Goal: Use online tool/utility: Utilize a website feature to perform a specific function

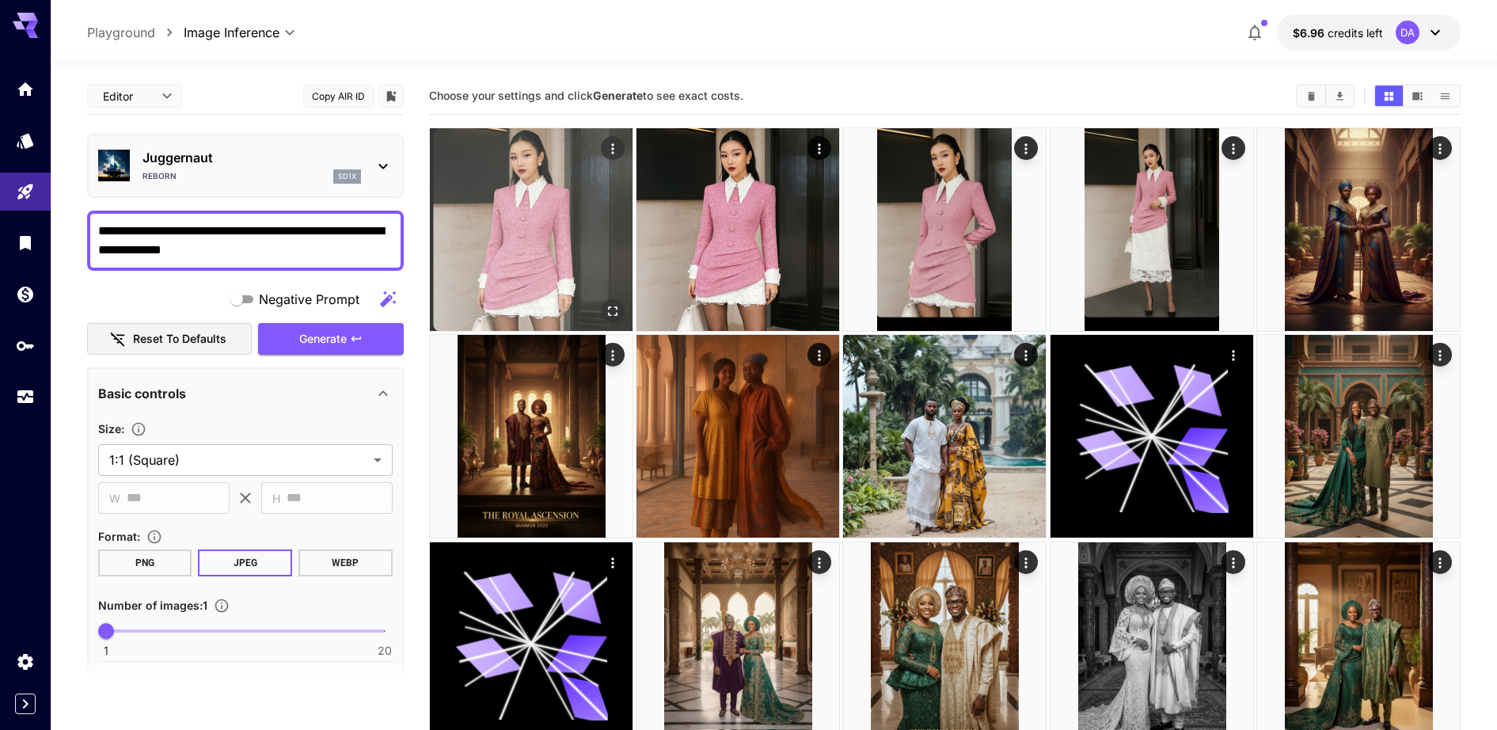
click at [542, 233] on img at bounding box center [531, 229] width 203 height 203
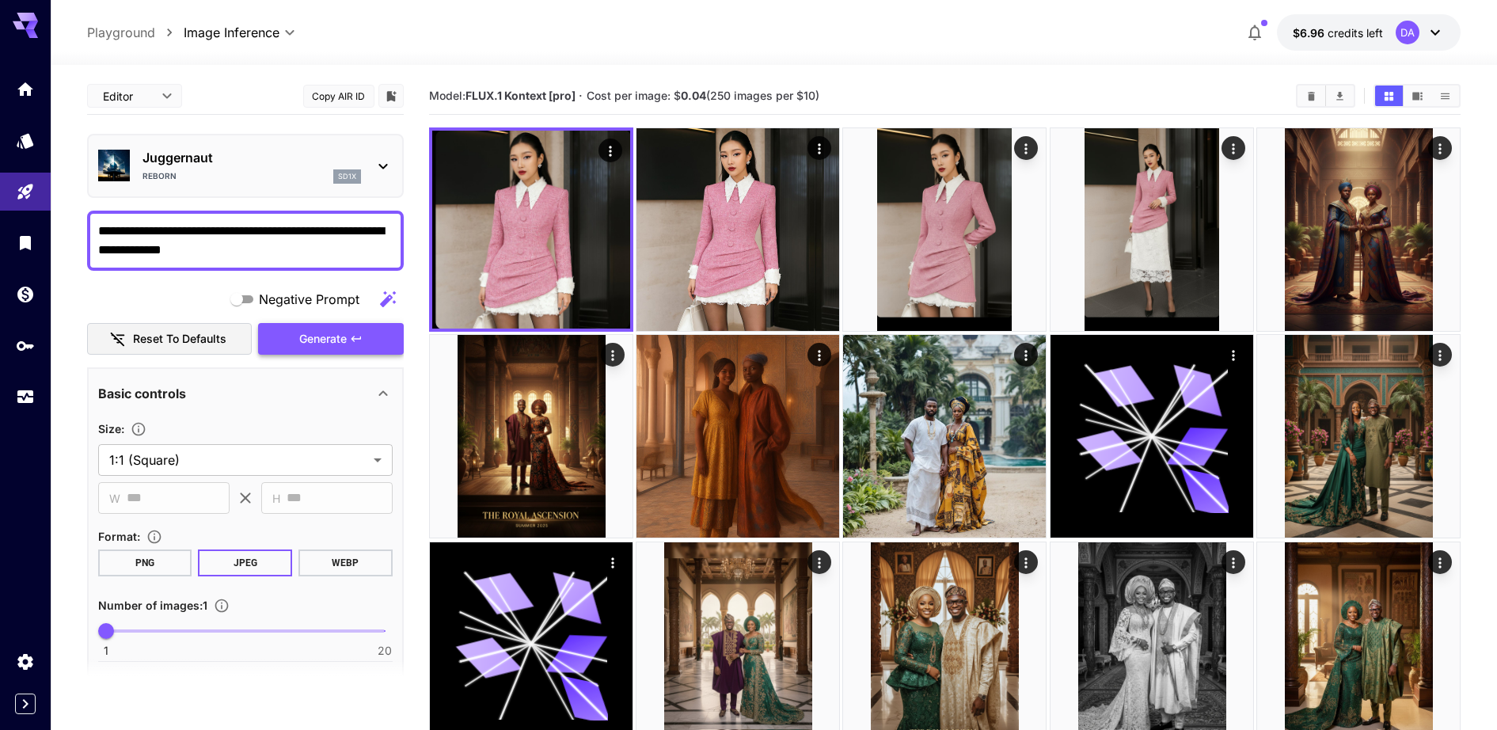
click at [321, 346] on span "Generate" at bounding box center [323, 339] width 48 height 20
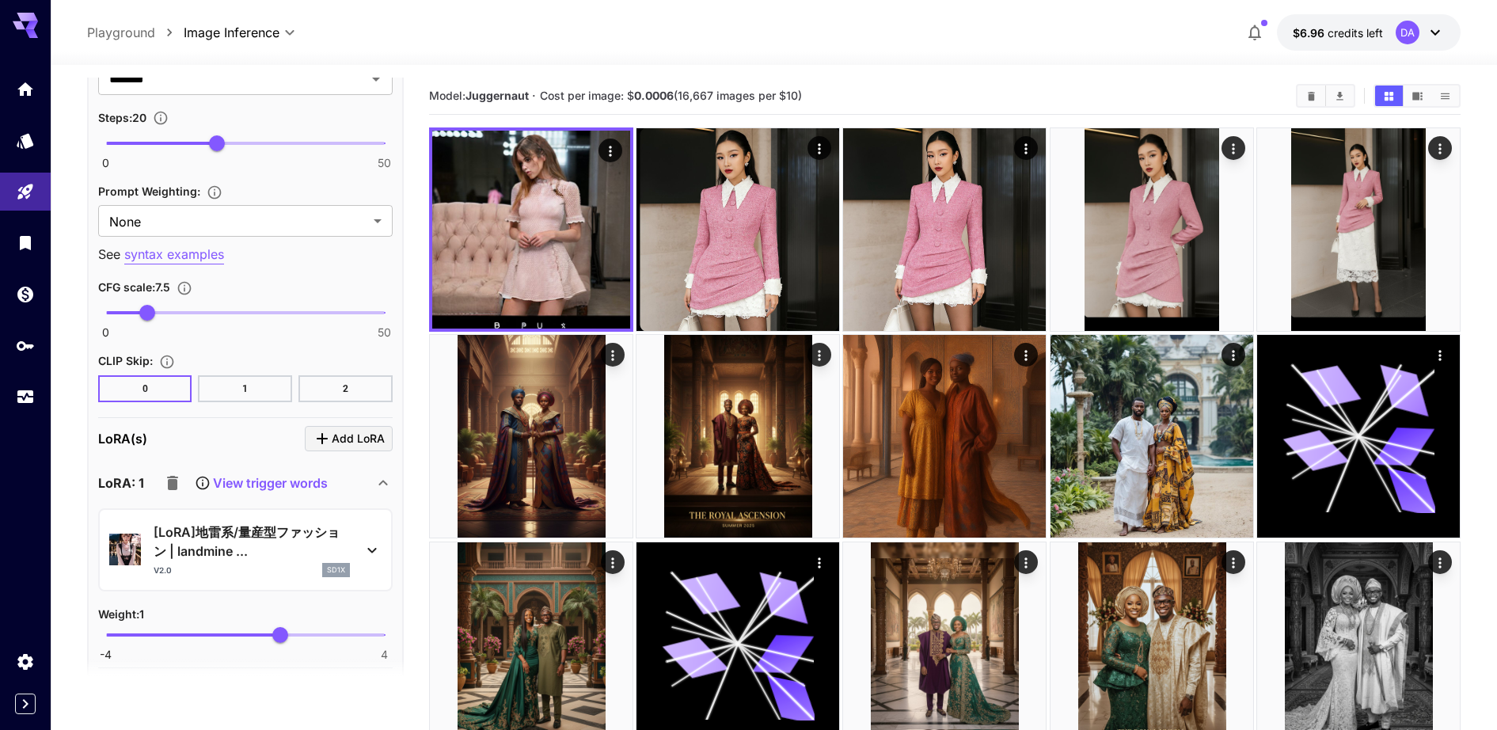
scroll to position [1287, 0]
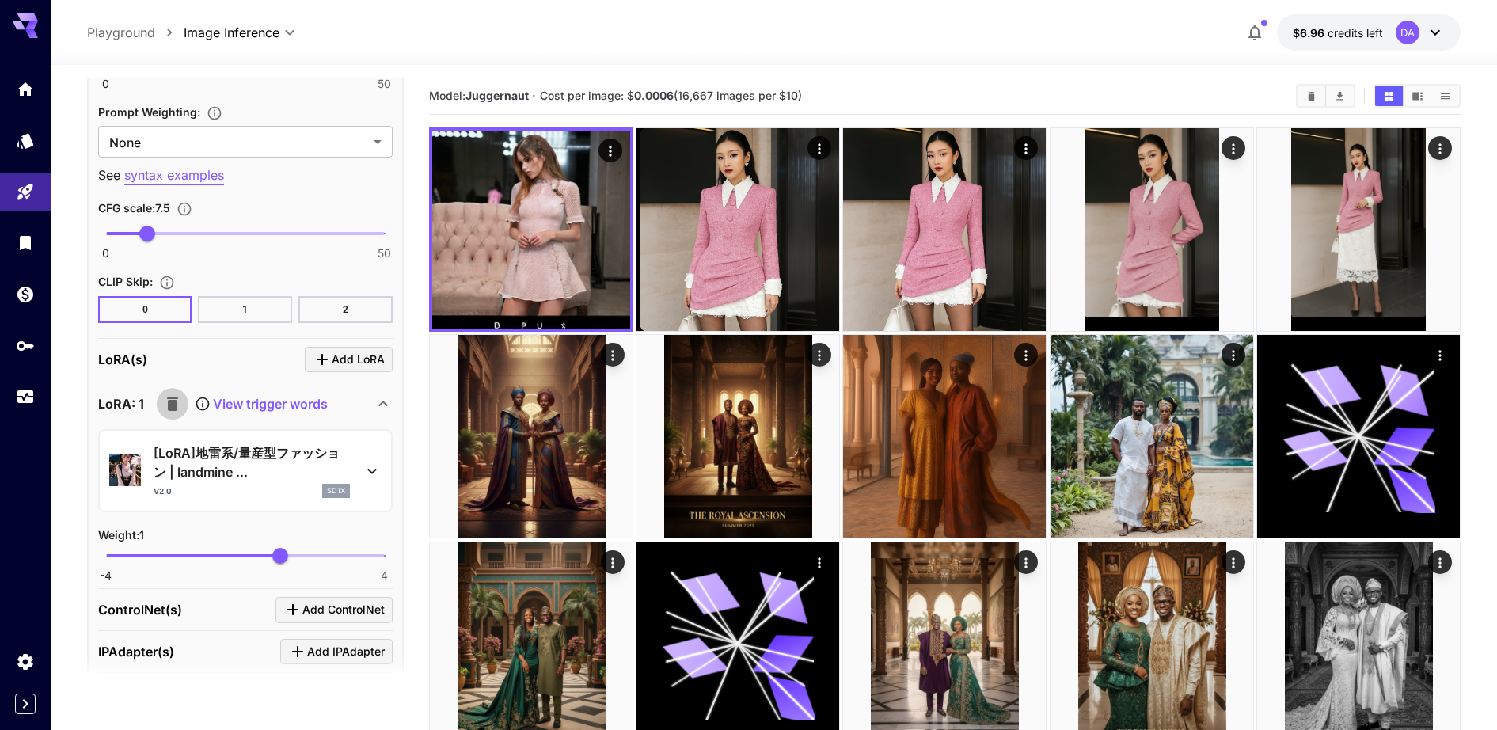
click at [175, 405] on icon "button" at bounding box center [172, 404] width 11 height 14
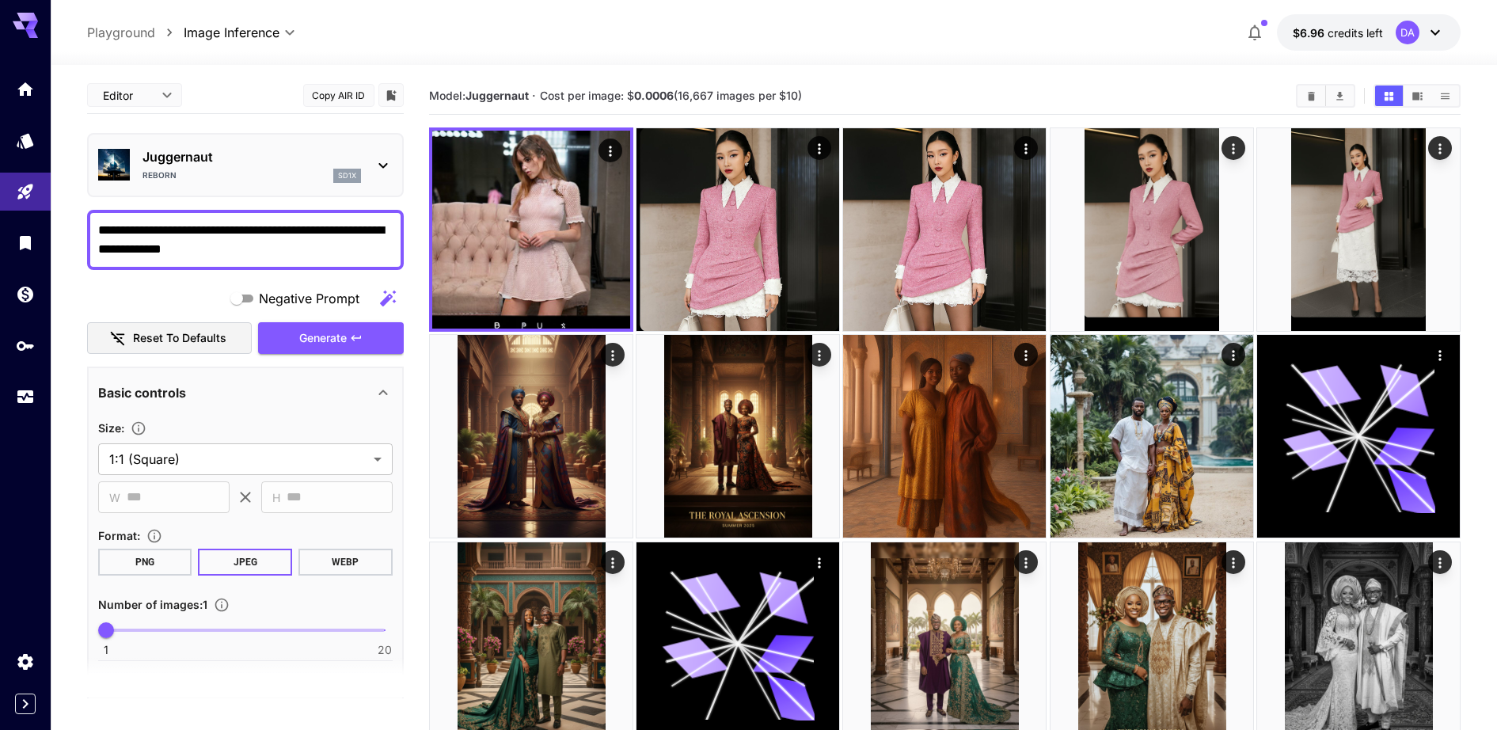
scroll to position [0, 0]
click at [337, 349] on button "Generate" at bounding box center [331, 339] width 146 height 32
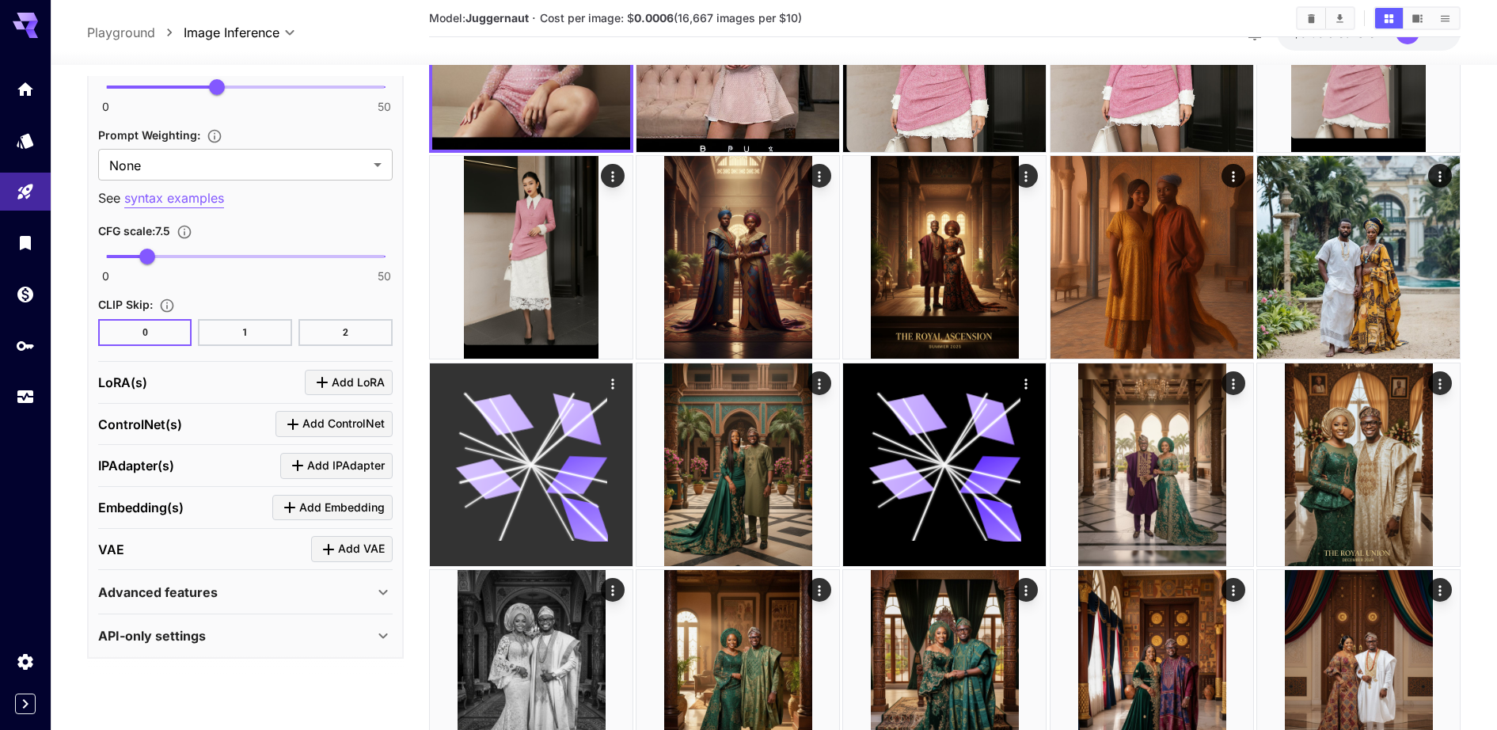
scroll to position [99, 0]
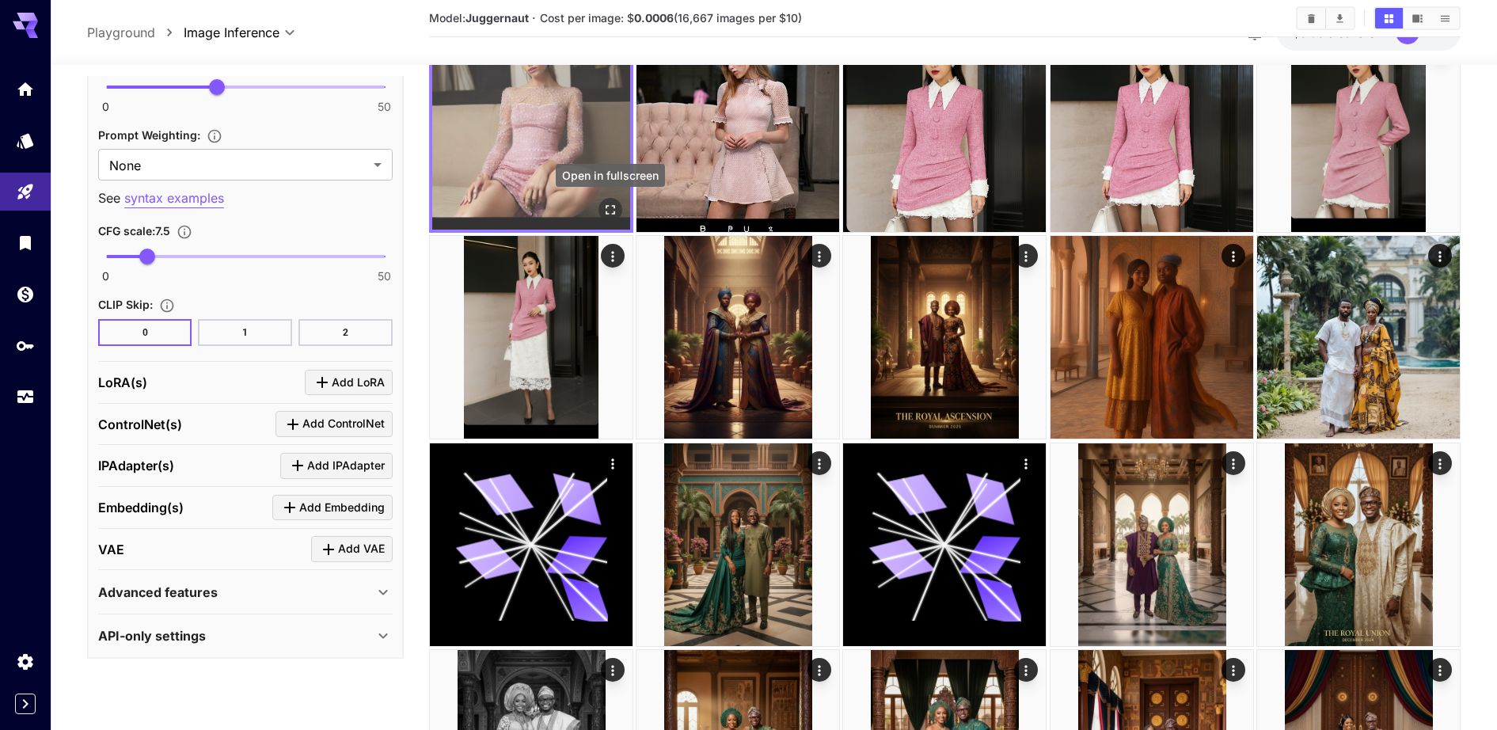
click at [607, 212] on icon "Open in fullscreen" at bounding box center [611, 210] width 10 height 10
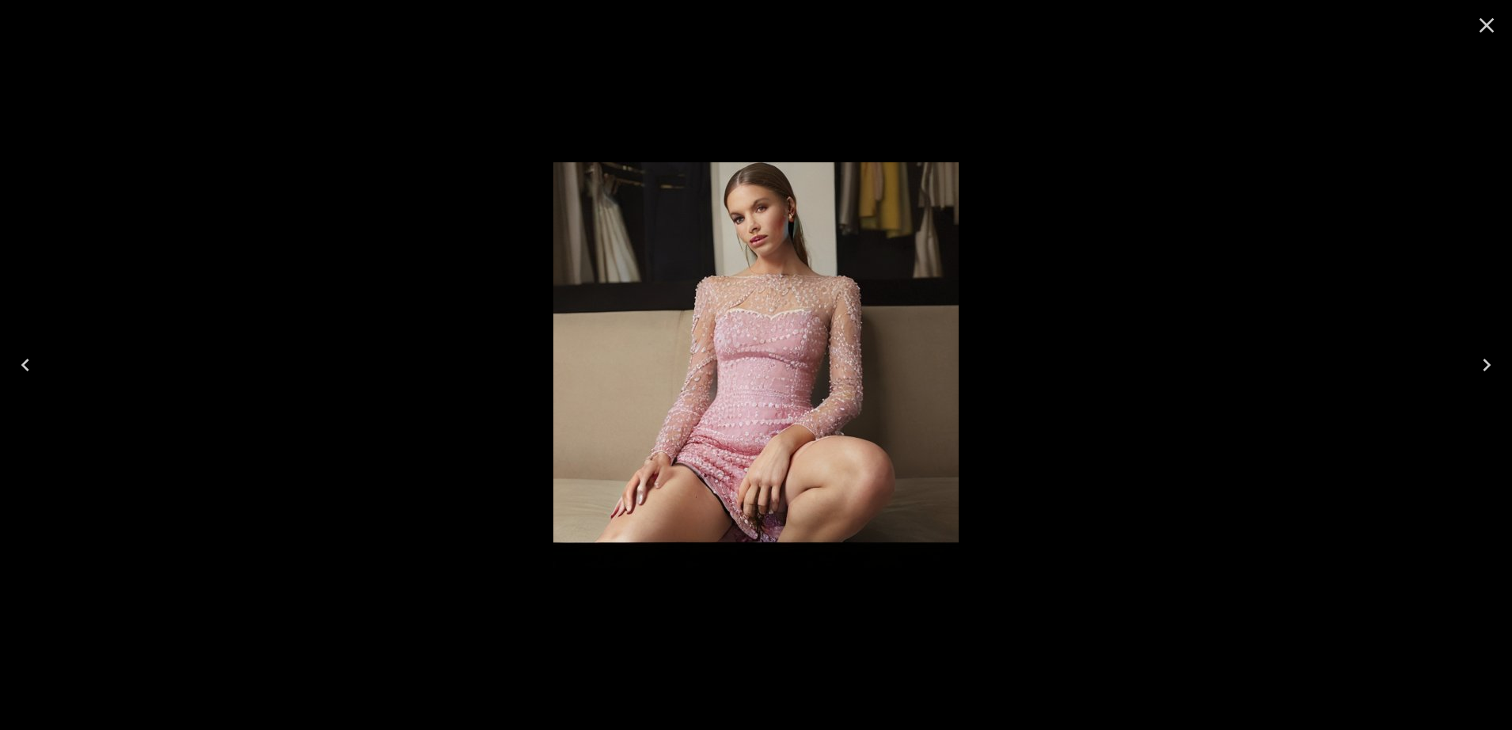
click at [1481, 30] on icon "Close" at bounding box center [1487, 25] width 15 height 15
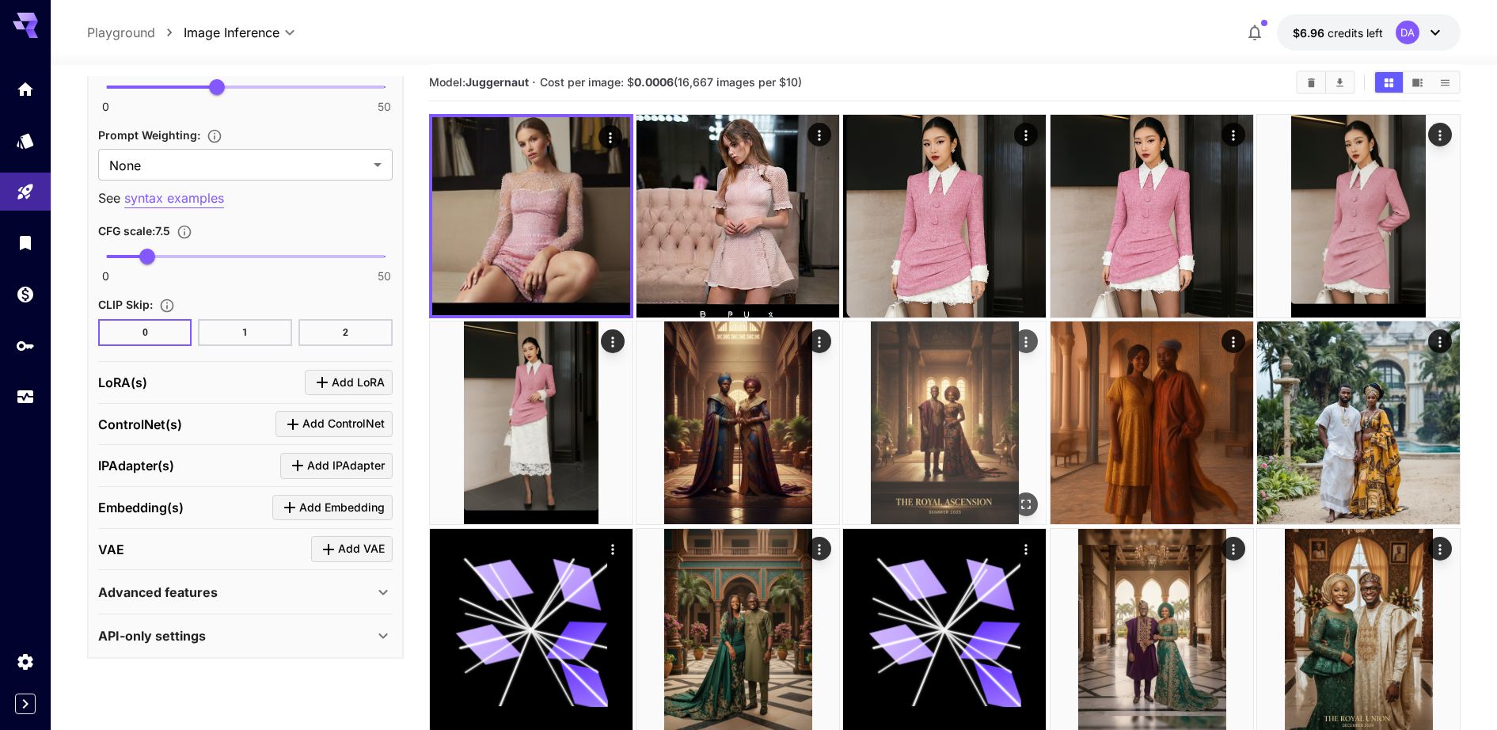
scroll to position [0, 0]
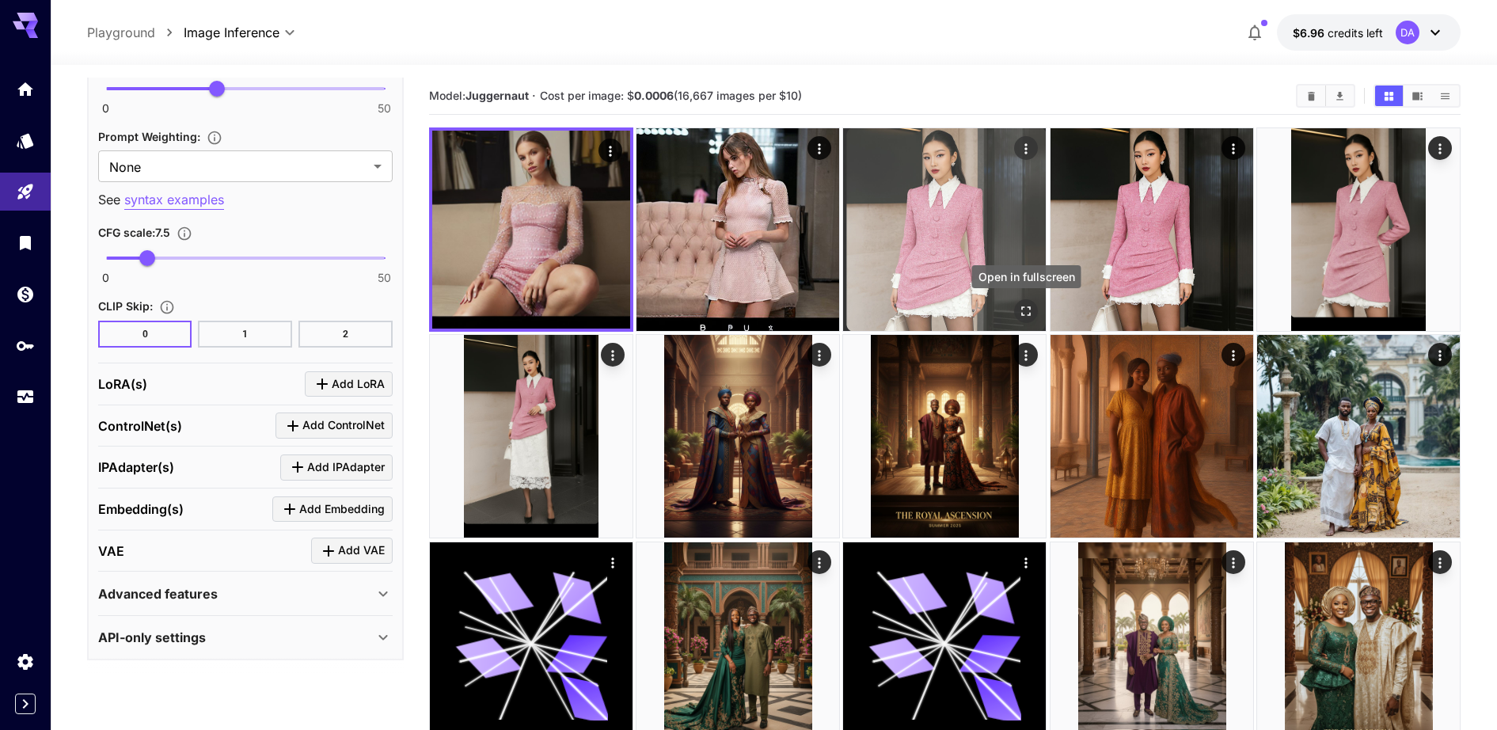
click at [1032, 309] on icon "Open in fullscreen" at bounding box center [1027, 311] width 16 height 16
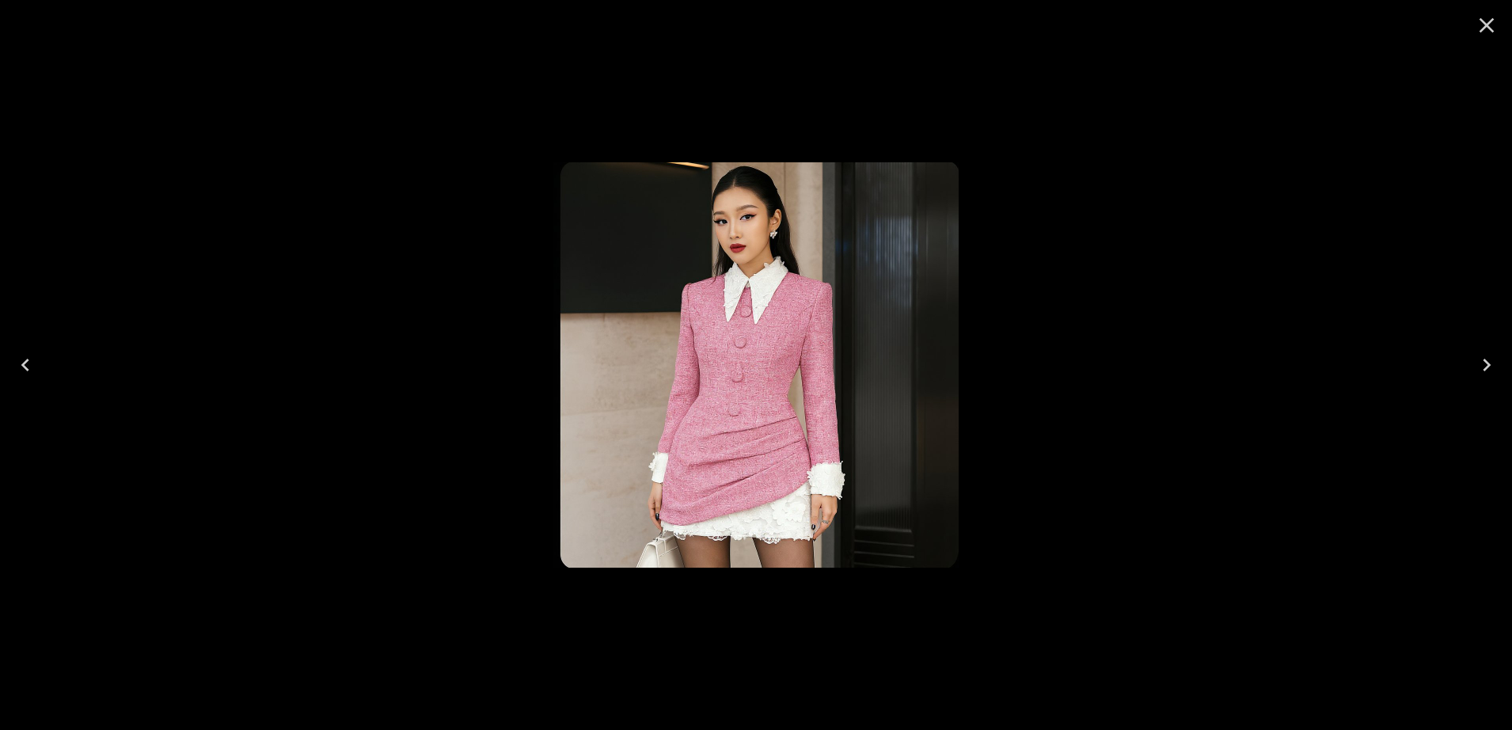
drag, startPoint x: 726, startPoint y: 392, endPoint x: 591, endPoint y: 390, distance: 134.6
click at [591, 390] on img at bounding box center [755, 364] width 405 height 405
drag, startPoint x: 736, startPoint y: 382, endPoint x: 1067, endPoint y: 283, distance: 345.2
click at [1067, 283] on div at bounding box center [756, 365] width 1512 height 730
click at [1479, 36] on icon "Close" at bounding box center [1486, 25] width 25 height 25
